Goal: Information Seeking & Learning: Find specific fact

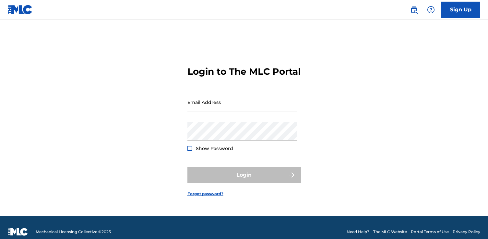
type input "[PERSON_NAME][EMAIL_ADDRESS][DOMAIN_NAME]"
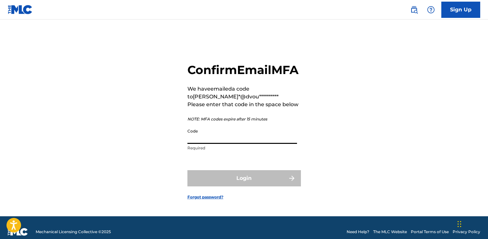
click at [227, 144] on input "Code" at bounding box center [242, 134] width 110 height 18
paste input "707169"
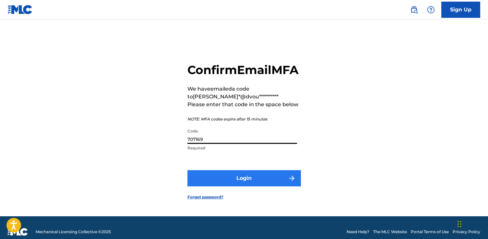
type input "707169"
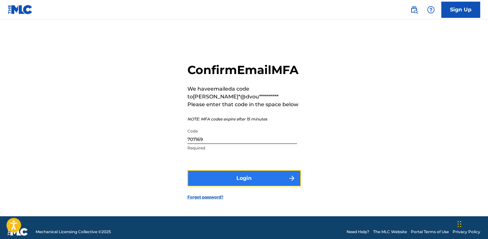
click at [234, 186] on button "Login" at bounding box center [243, 178] width 113 height 16
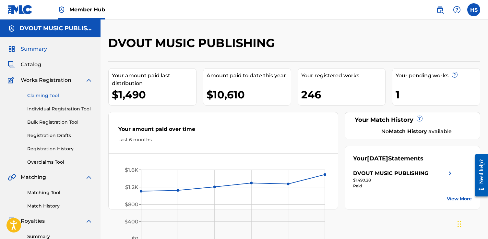
scroll to position [1, 0]
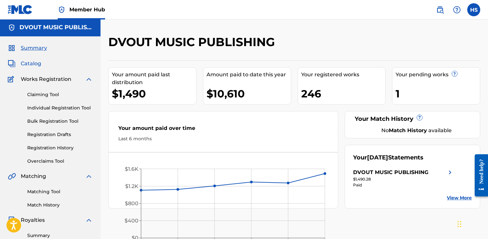
click at [32, 61] on span "Catalog" at bounding box center [31, 64] width 20 height 8
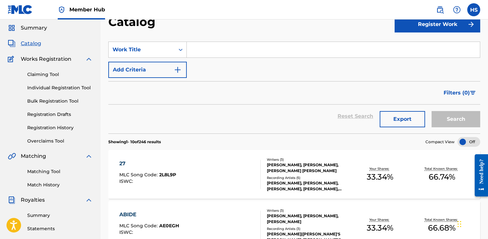
scroll to position [18, 0]
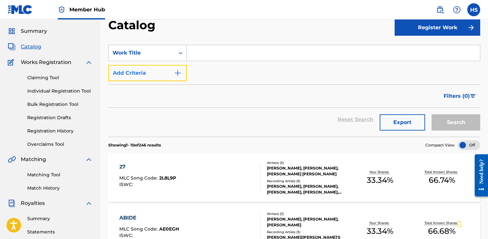
click at [176, 72] on img "Search Form" at bounding box center [178, 73] width 8 height 8
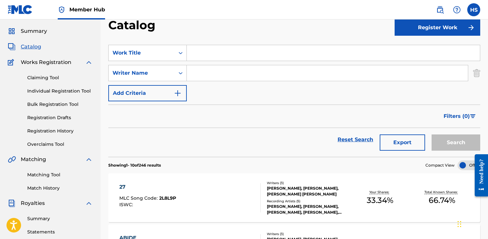
click at [210, 70] on input "Search Form" at bounding box center [327, 73] width 281 height 16
type input "[PERSON_NAME]"
click at [431, 134] on button "Search" at bounding box center [455, 142] width 49 height 16
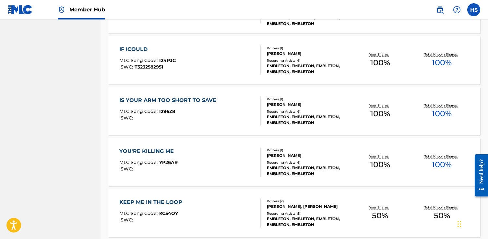
scroll to position [524, 0]
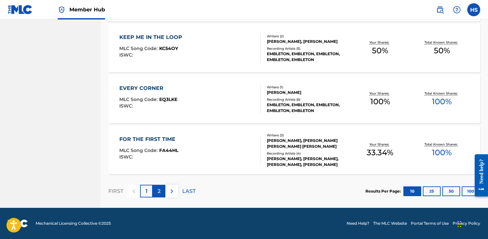
click at [160, 193] on p "2" at bounding box center [159, 191] width 3 height 8
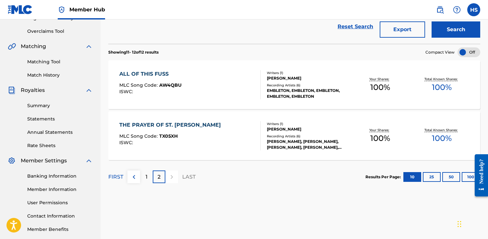
scroll to position [134, 0]
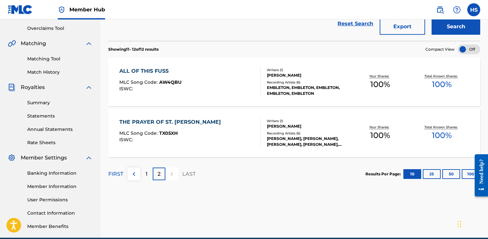
click at [184, 120] on div "THE PRAYER OF ST. [PERSON_NAME]" at bounding box center [171, 122] width 105 height 8
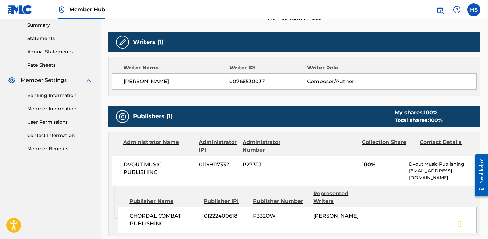
scroll to position [217, 0]
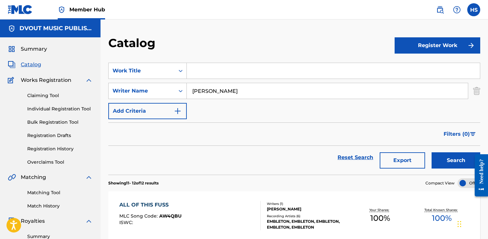
drag, startPoint x: 250, startPoint y: 93, endPoint x: 188, endPoint y: 92, distance: 61.9
click at [188, 92] on input "[PERSON_NAME]" at bounding box center [327, 91] width 281 height 16
type input "[PERSON_NAME]"
click at [431, 152] on button "Search" at bounding box center [455, 160] width 49 height 16
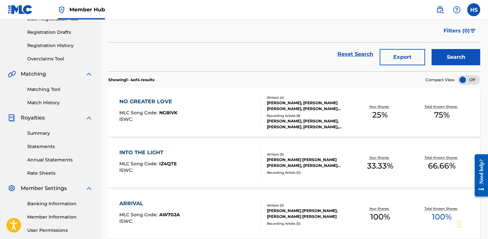
scroll to position [130, 0]
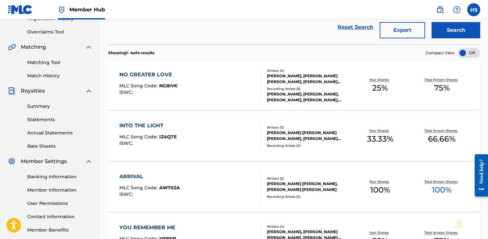
click at [205, 81] on div "NO GREATER LOVE MLC Song Code : NG8IVK ISWC :" at bounding box center [189, 85] width 141 height 29
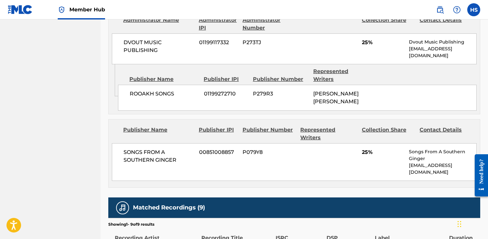
scroll to position [391, 0]
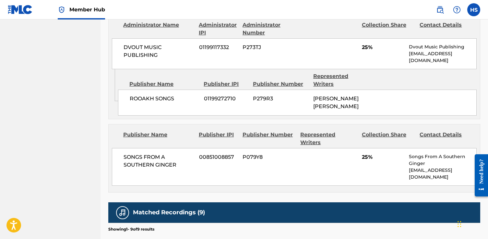
scroll to position [130, 0]
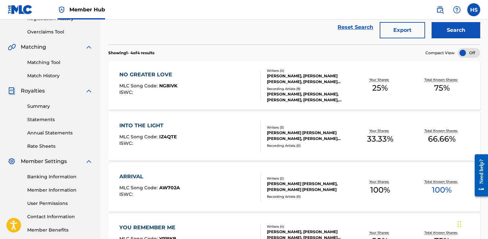
click at [182, 120] on div "INTO THE LIGHT MLC Song Code : IZ4QTE ISWC : Writers ( 3 ) [PERSON_NAME] [PERSO…" at bounding box center [294, 136] width 372 height 49
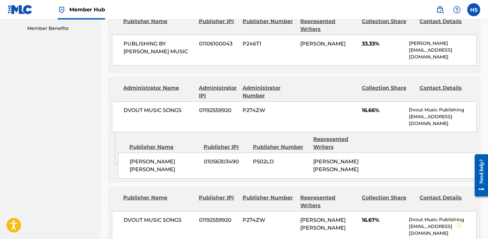
scroll to position [330, 0]
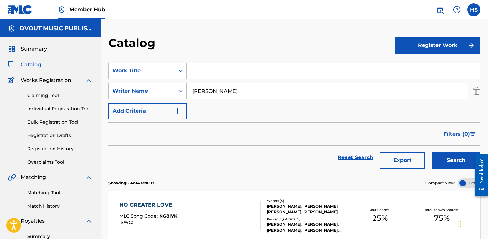
click at [347, 46] on div "Catalog" at bounding box center [251, 45] width 286 height 19
click at [336, 44] on div "Catalog" at bounding box center [251, 45] width 286 height 19
